Goal: Information Seeking & Learning: Understand process/instructions

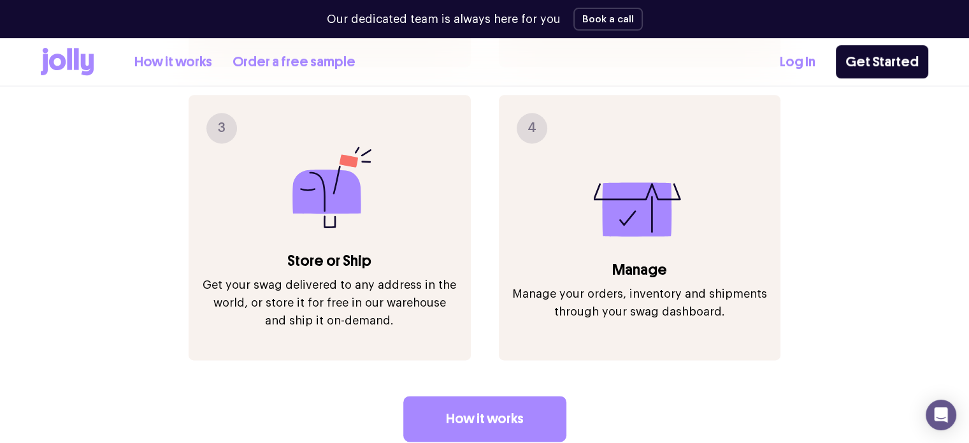
scroll to position [3596, 0]
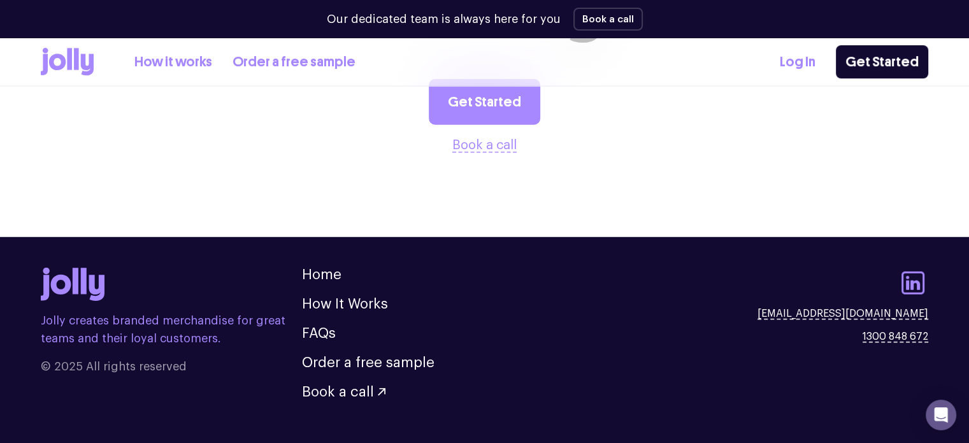
click at [79, 268] on icon at bounding box center [73, 285] width 64 height 34
drag, startPoint x: 79, startPoint y: 245, endPoint x: 94, endPoint y: 248, distance: 15.6
click at [87, 268] on icon at bounding box center [73, 285] width 64 height 34
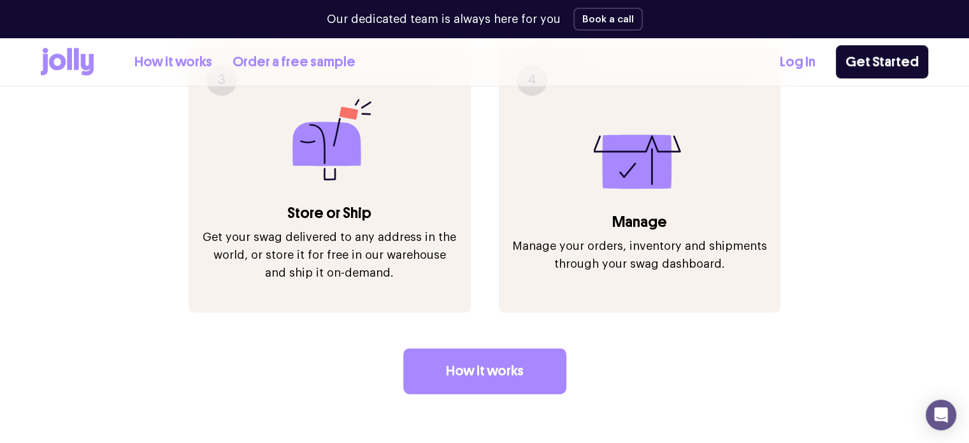
scroll to position [1685, 0]
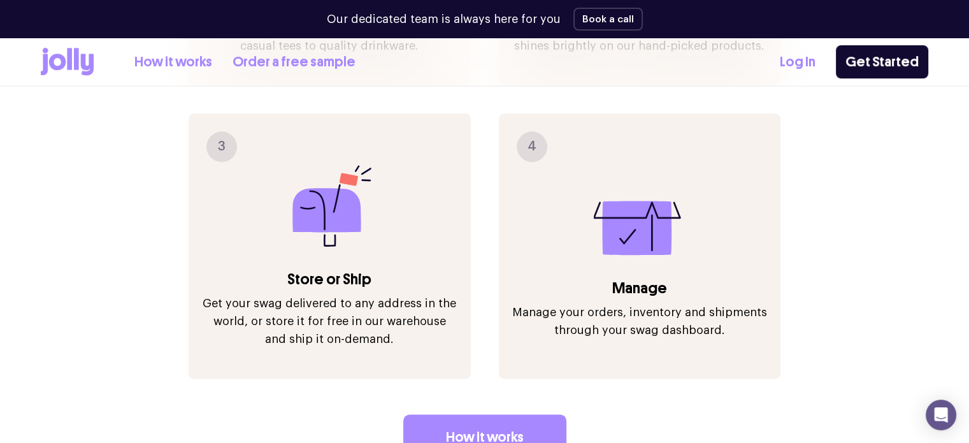
drag, startPoint x: 59, startPoint y: 65, endPoint x: 0, endPoint y: 115, distance: 77.3
click at [0, 115] on section "Tick merch off your to-do list Jolly is the easiest way to create and distribut…" at bounding box center [484, 49] width 969 height 963
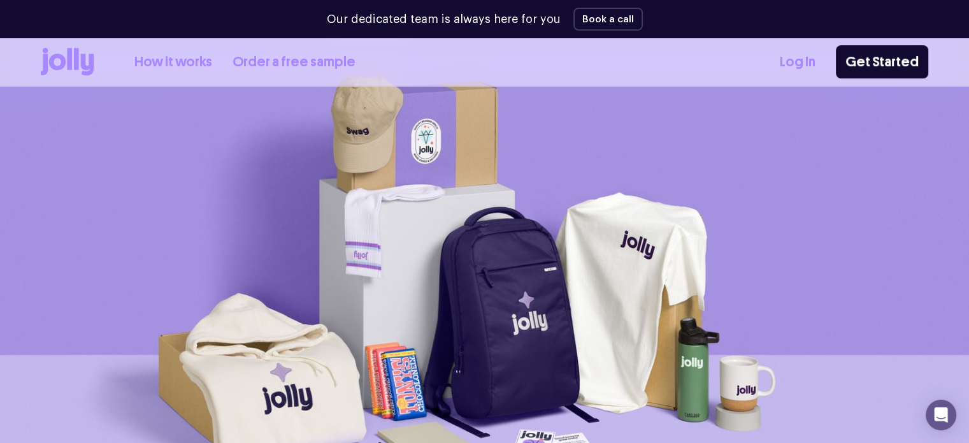
scroll to position [0, 0]
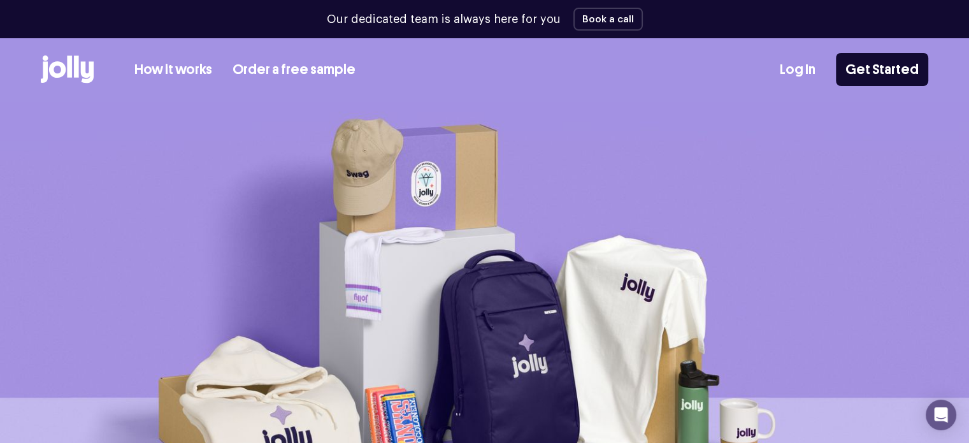
click at [192, 74] on link "How it works" at bounding box center [173, 69] width 78 height 21
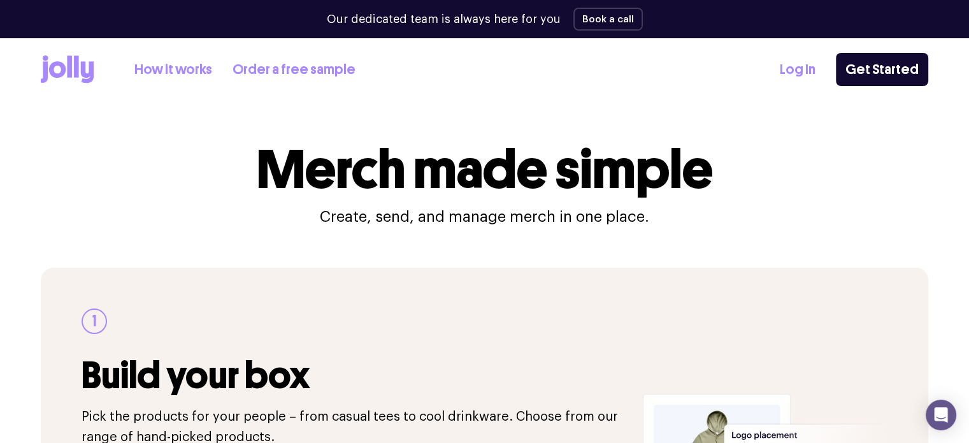
click at [46, 72] on icon at bounding box center [44, 72] width 7 height 21
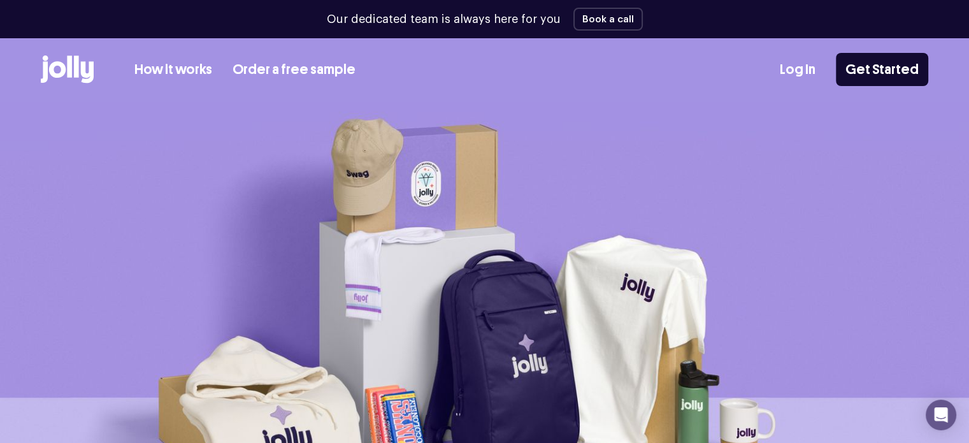
drag, startPoint x: 66, startPoint y: 68, endPoint x: 32, endPoint y: 67, distance: 34.4
click at [32, 67] on div "How it works Order a free sample Log In Get Started" at bounding box center [484, 70] width 969 height 64
drag, startPoint x: 62, startPoint y: 66, endPoint x: 693, endPoint y: 114, distance: 632.7
click at [693, 114] on img at bounding box center [484, 331] width 969 height 459
